Goal: Transaction & Acquisition: Purchase product/service

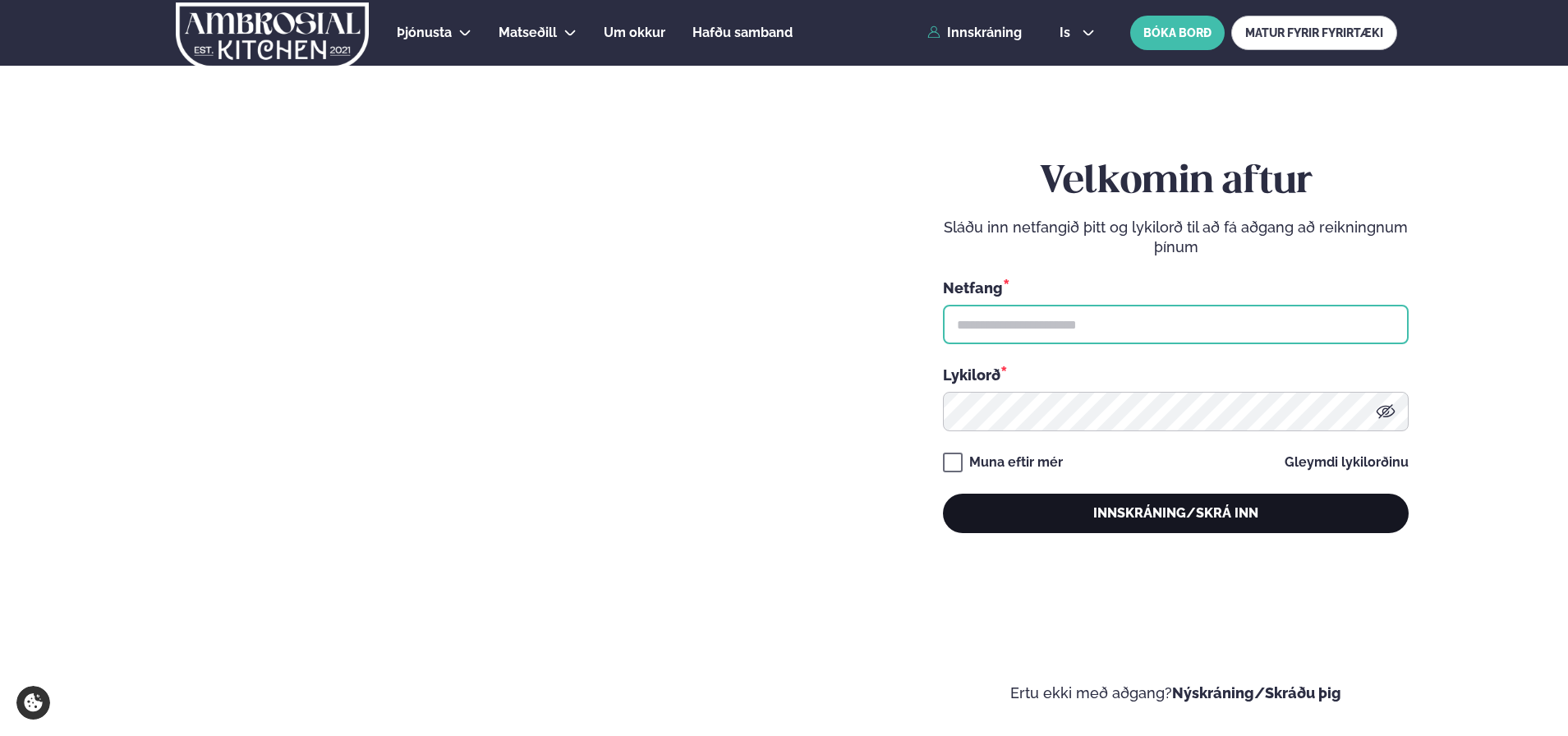
type input "**********"
click at [1070, 522] on button "Innskráning/Skrá inn" at bounding box center [1176, 513] width 466 height 40
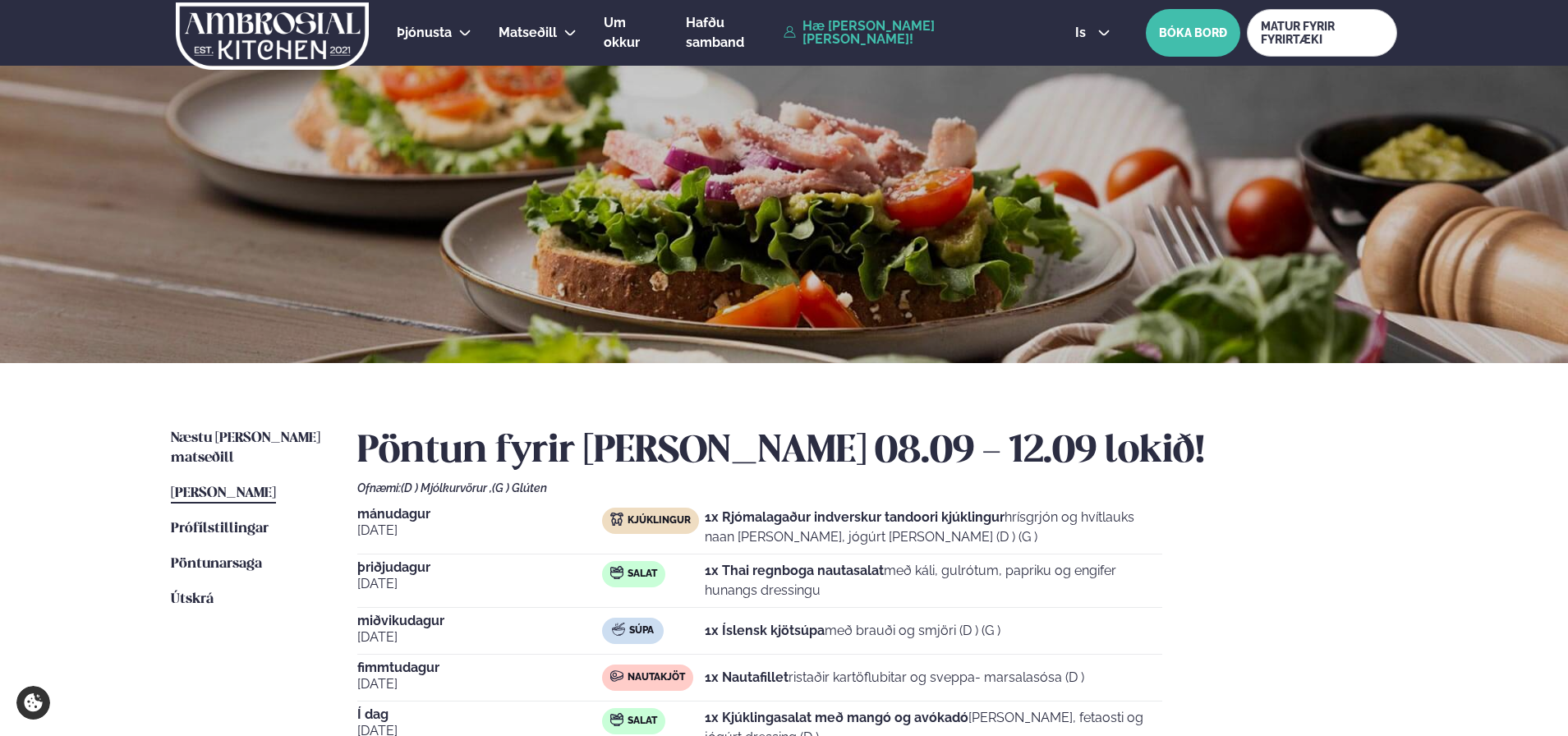
scroll to position [26, 0]
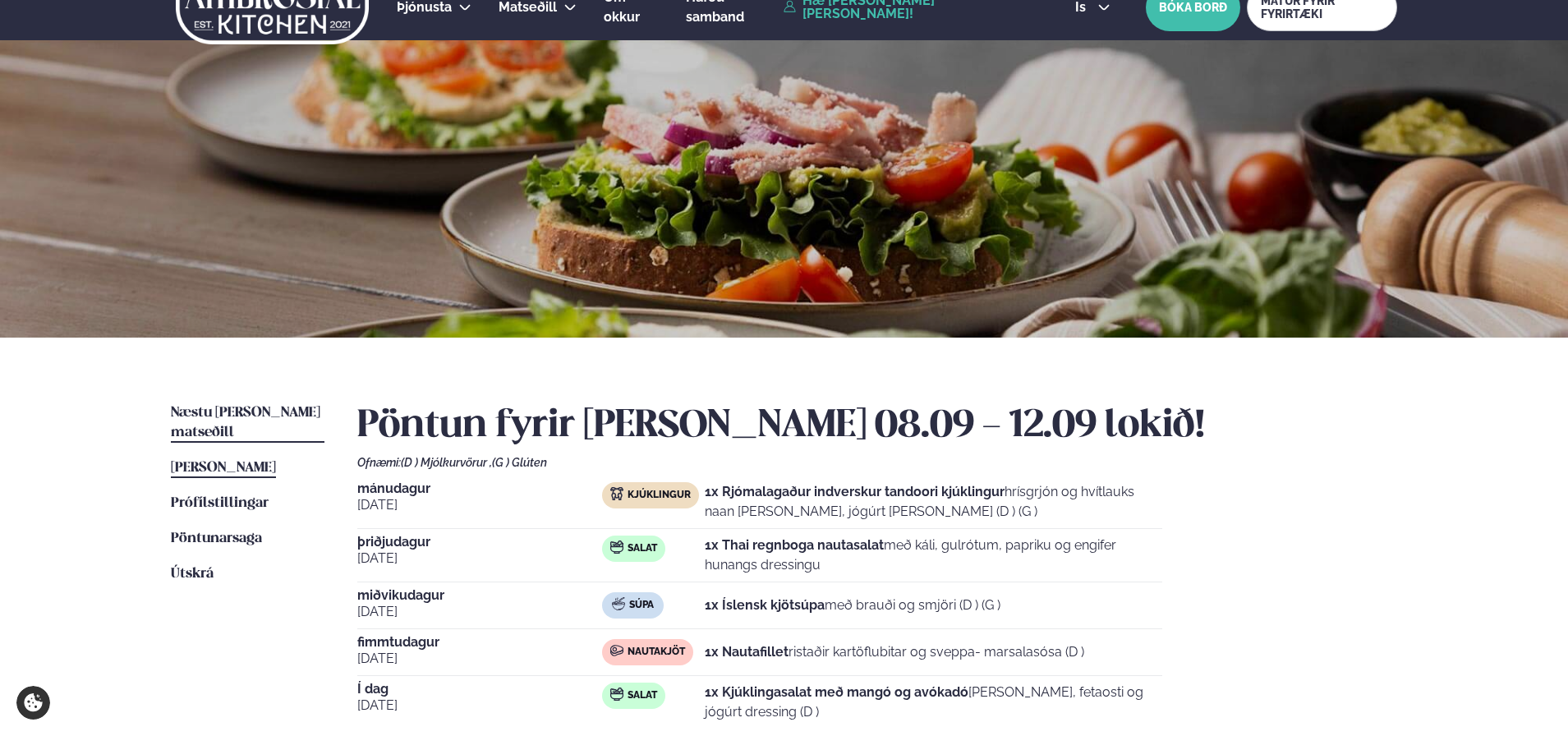
click at [270, 408] on span "Næstu [PERSON_NAME] matseðill" at bounding box center [245, 422] width 149 height 34
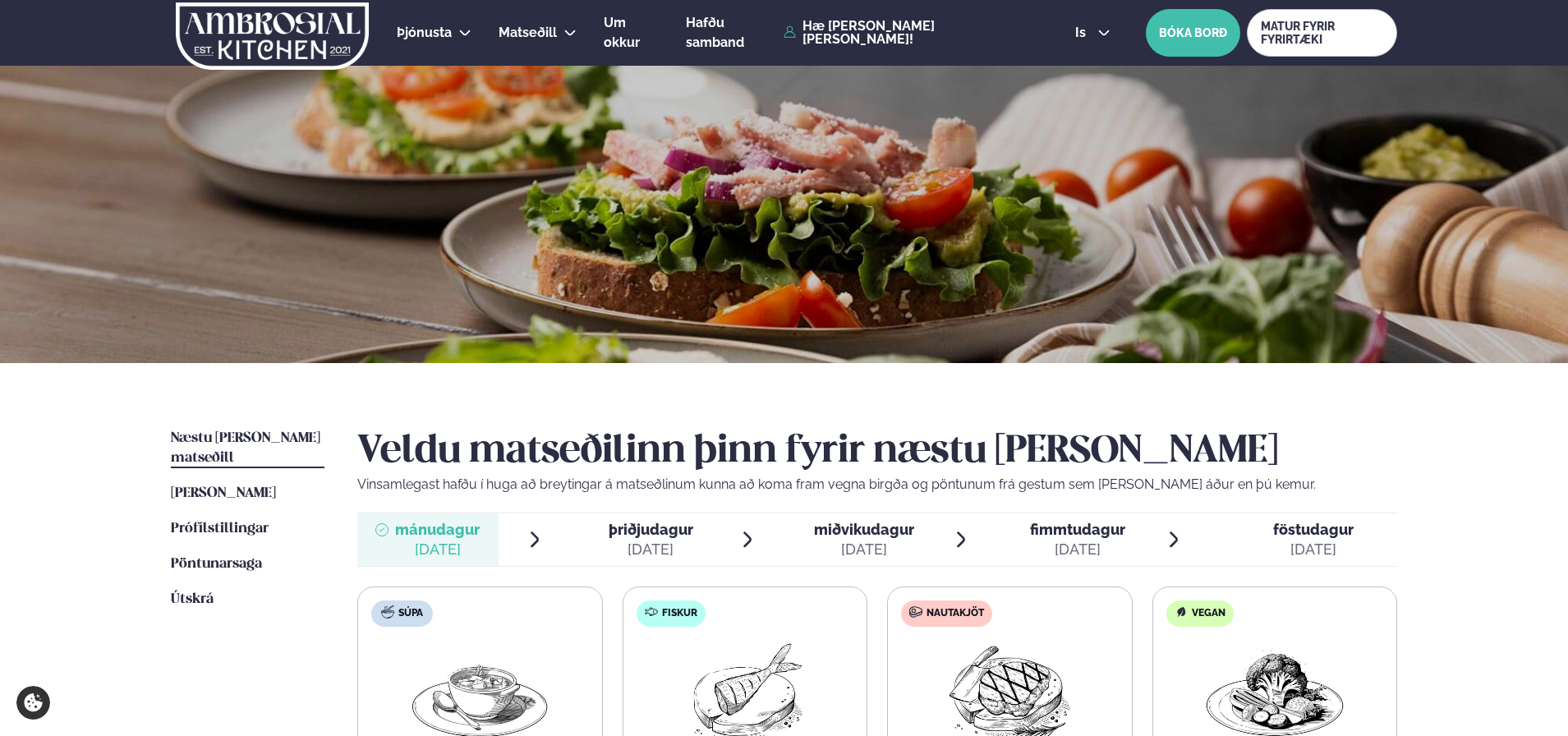
scroll to position [182, 0]
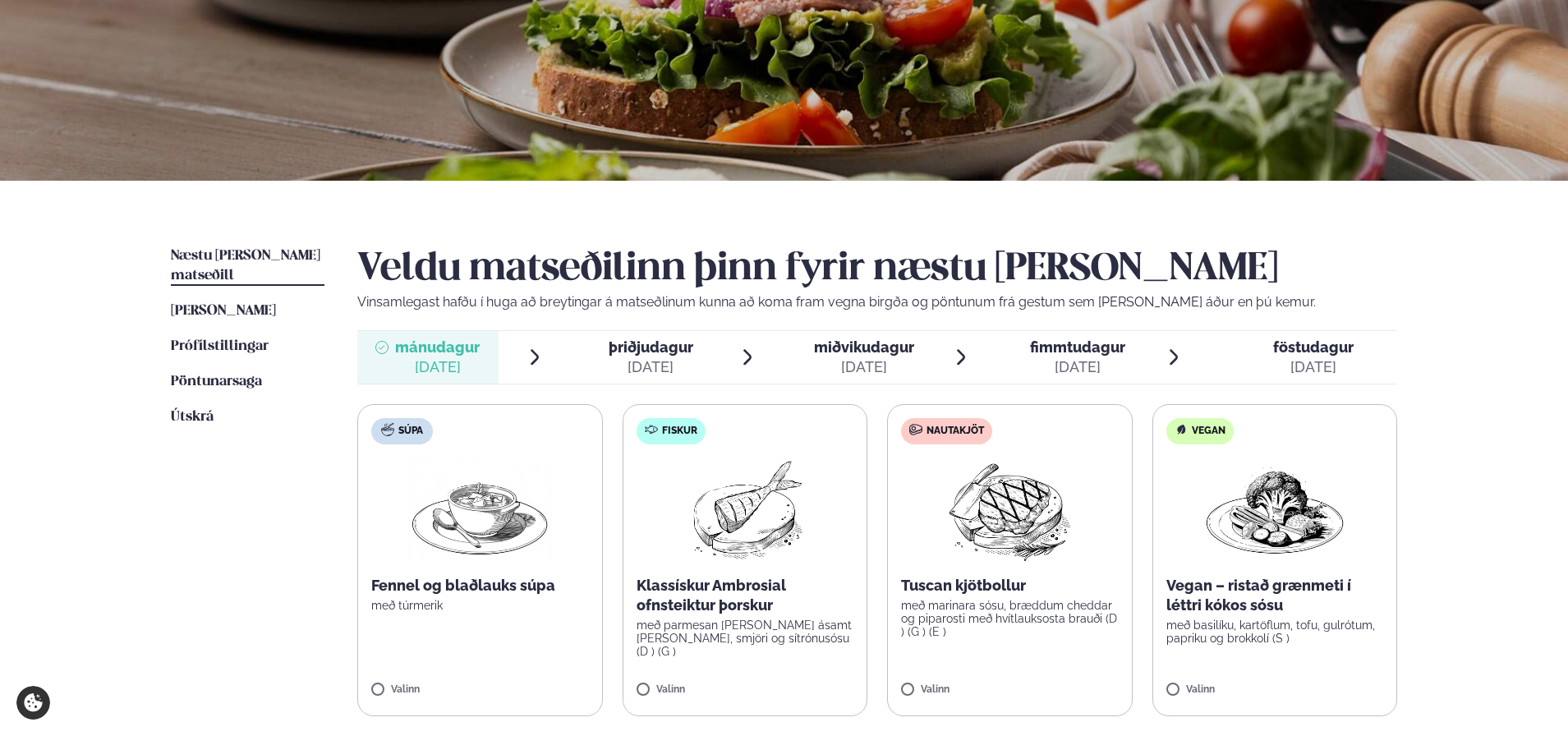
click at [1007, 508] on img at bounding box center [1009, 510] width 145 height 105
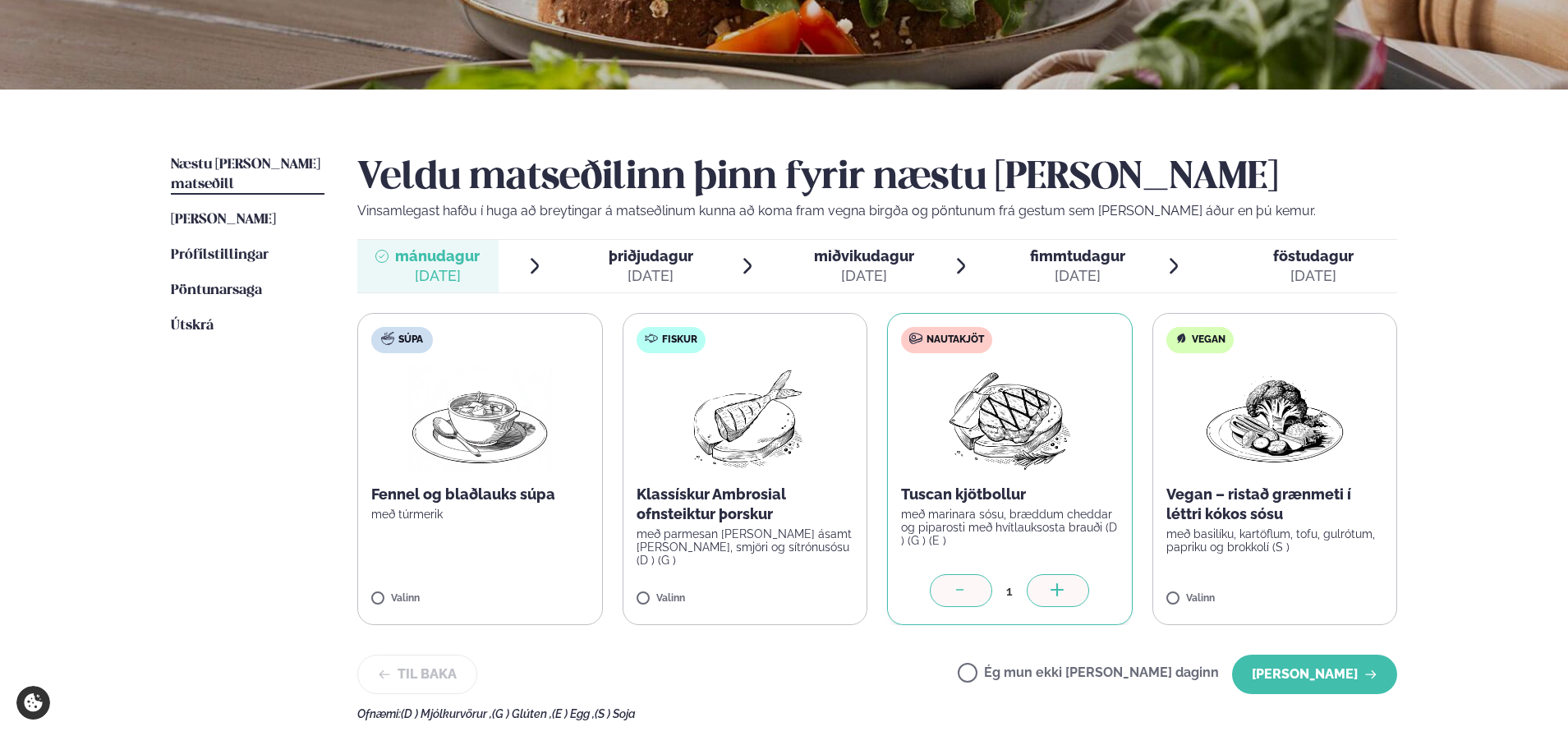
scroll to position [288, 0]
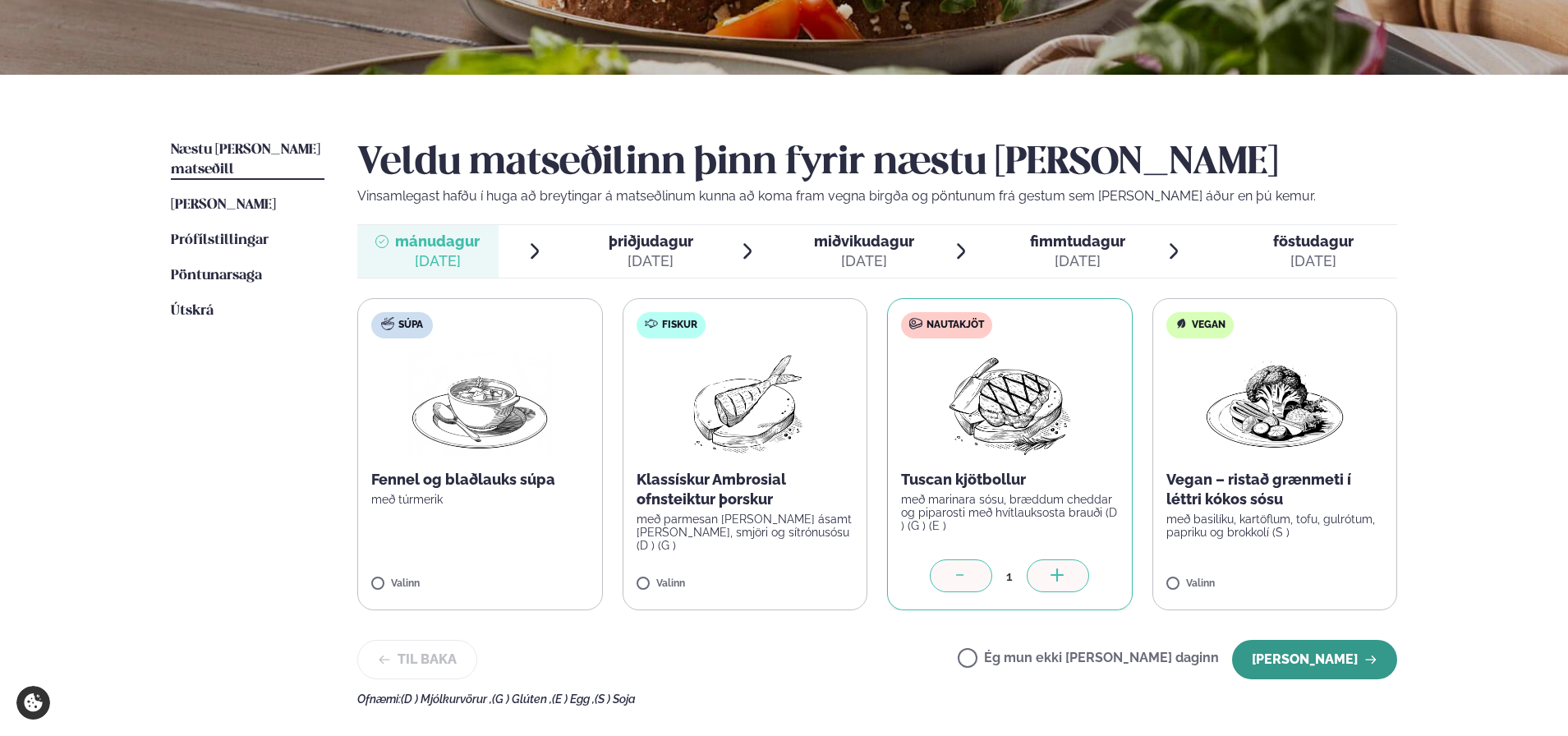
click at [1331, 657] on button "[PERSON_NAME]" at bounding box center [1314, 660] width 165 height 40
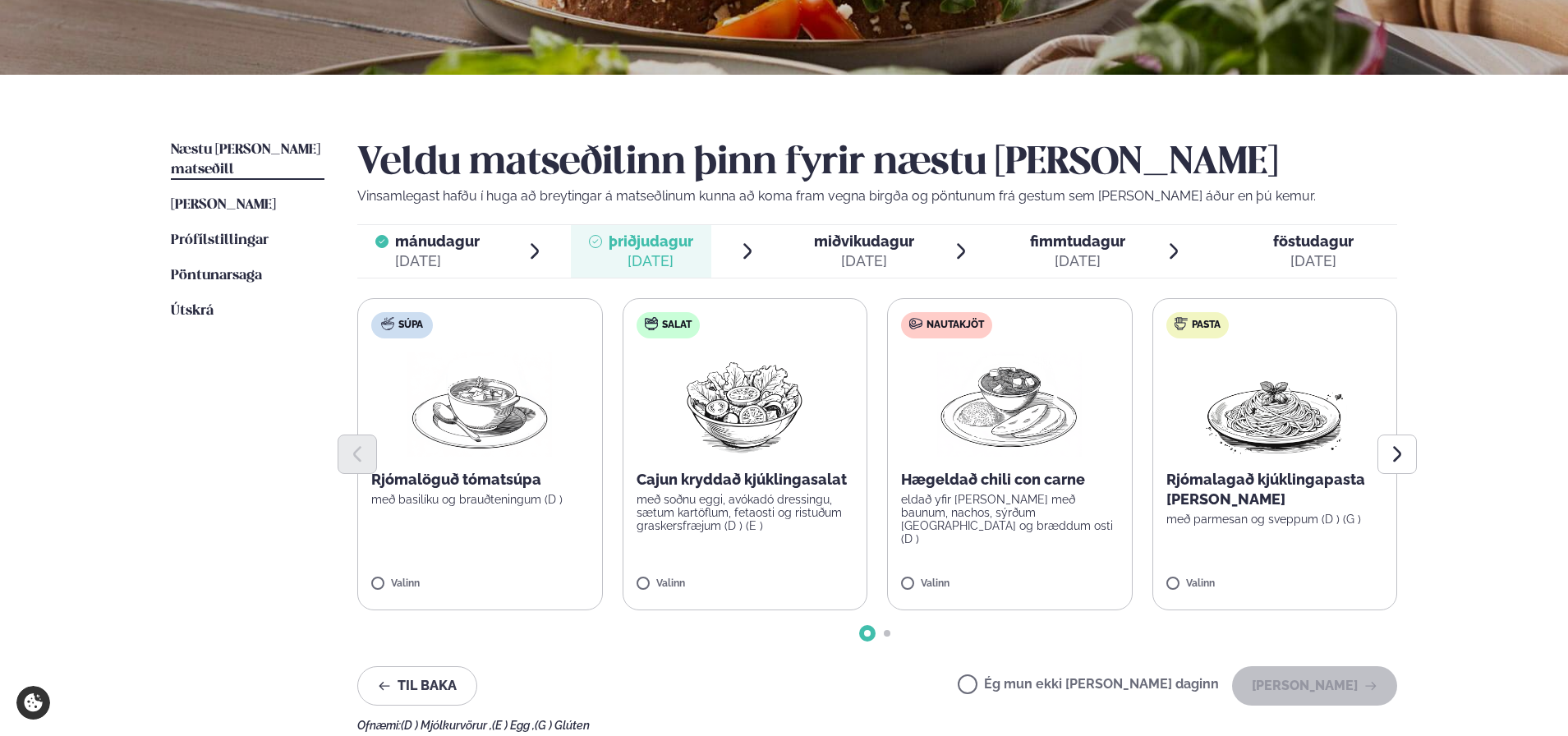
click at [1046, 425] on img at bounding box center [1009, 404] width 144 height 105
click at [1312, 687] on button "[PERSON_NAME]" at bounding box center [1314, 685] width 165 height 40
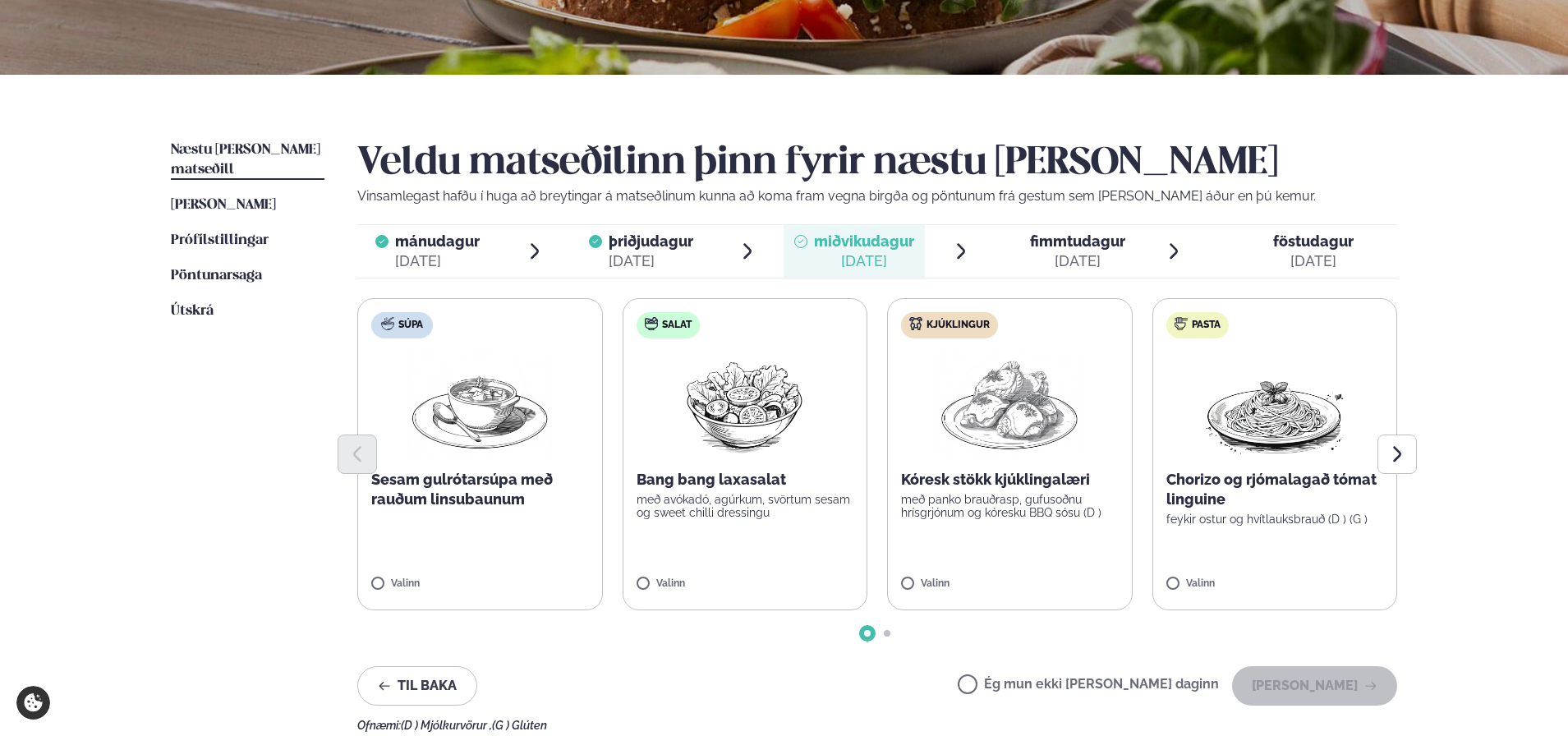
click at [1067, 500] on p "með panko brauðrasp, gufusoðnu hrísgrjónum og kóresku BBQ sósu (D )" at bounding box center [1010, 506] width 218 height 27
click at [499, 492] on p "Sesam gulrótarsúpa með rauðum linsubaunum" at bounding box center [480, 490] width 218 height 40
click at [1353, 686] on button "[PERSON_NAME]" at bounding box center [1314, 685] width 165 height 40
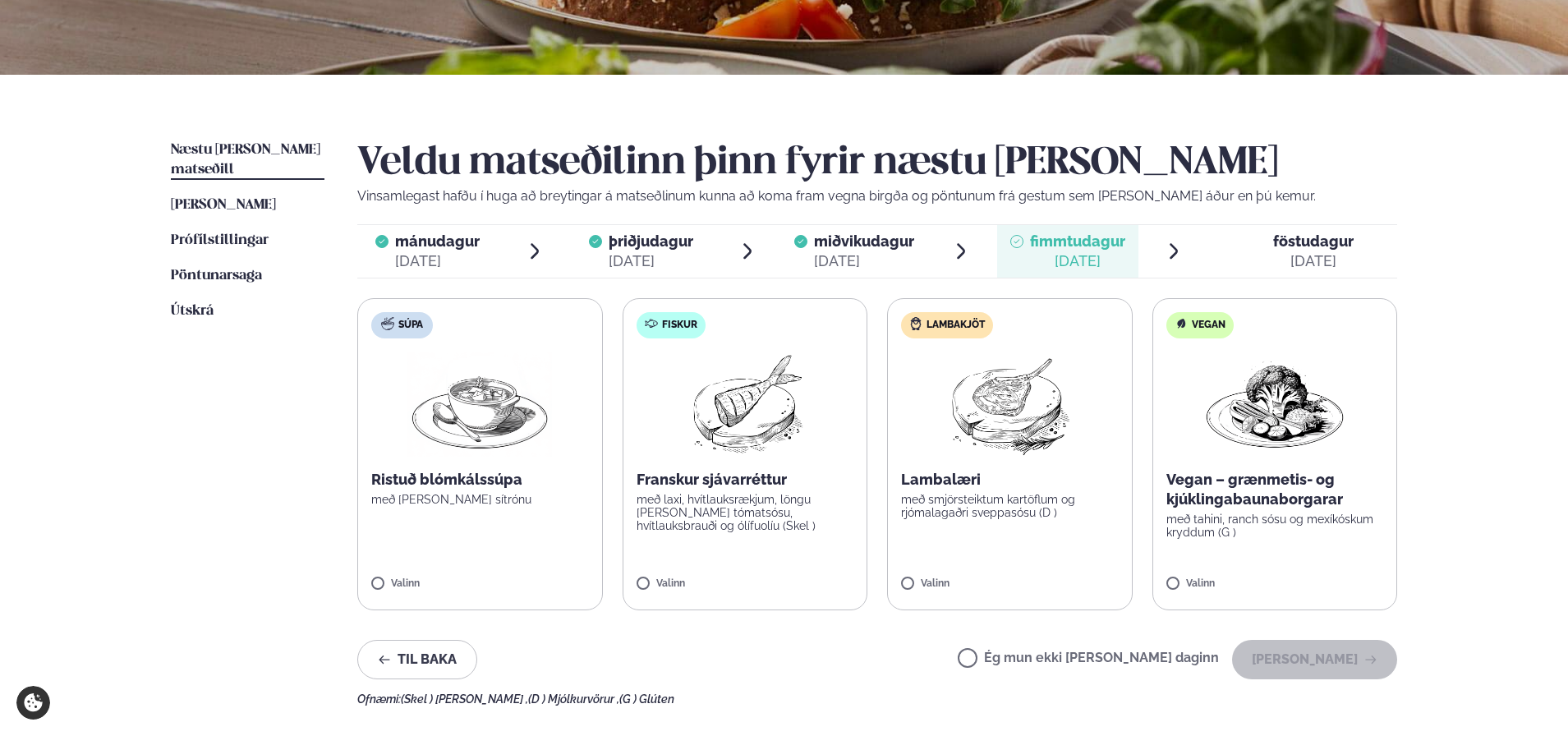
click at [1051, 396] on img at bounding box center [1009, 404] width 145 height 105
click at [1337, 662] on button "[PERSON_NAME]" at bounding box center [1314, 660] width 165 height 40
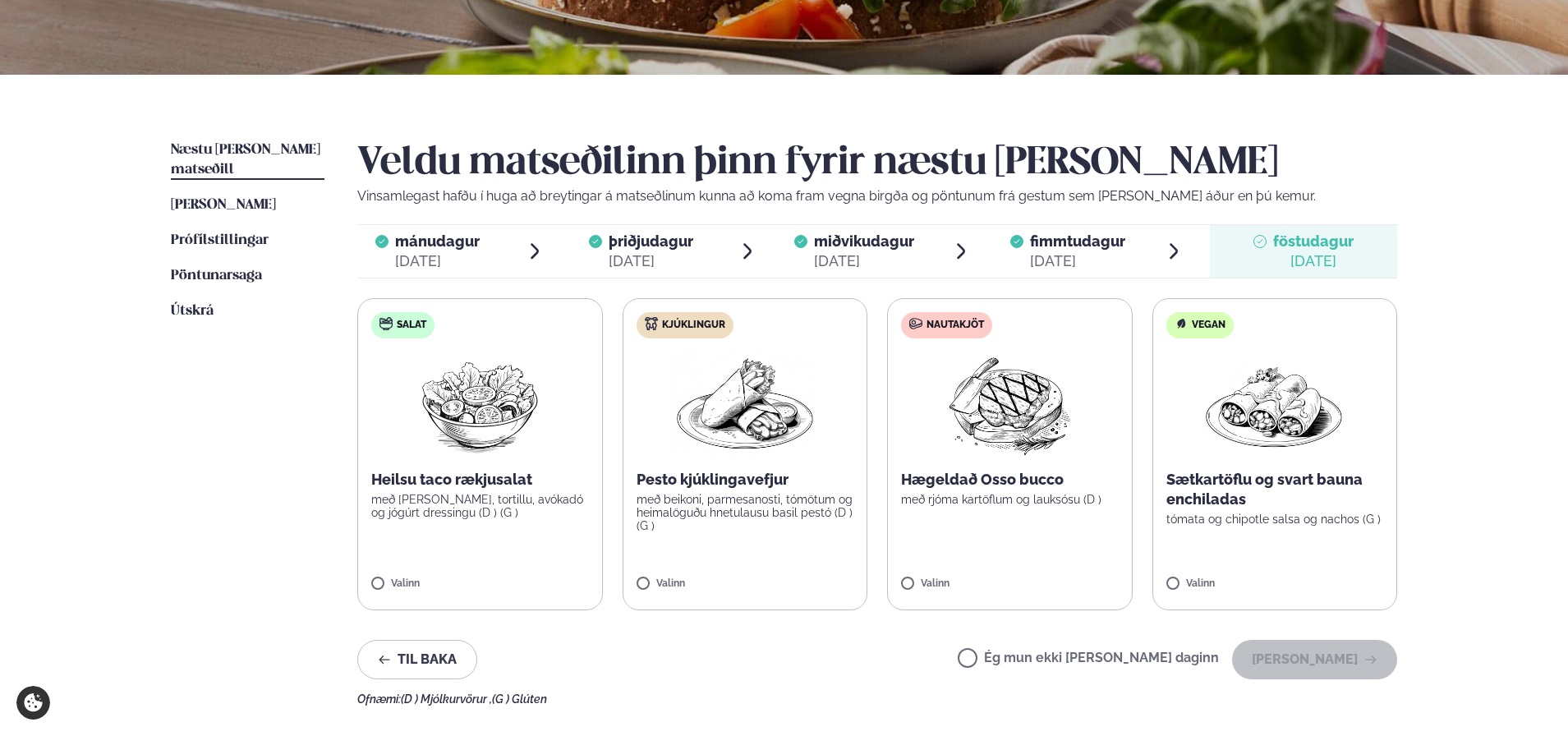
click at [1003, 404] on img at bounding box center [1009, 404] width 145 height 105
click at [1290, 659] on button "[PERSON_NAME]" at bounding box center [1314, 660] width 165 height 40
